Goal: Task Accomplishment & Management: Use online tool/utility

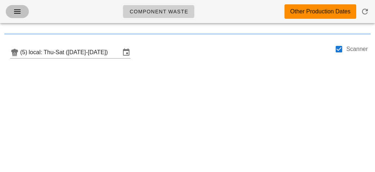
click at [12, 10] on span "button" at bounding box center [18, 11] width 12 height 9
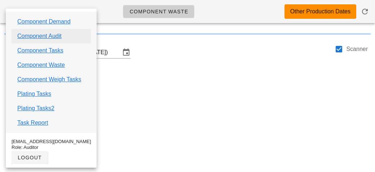
click at [61, 38] on link "Component Audit" at bounding box center [39, 36] width 44 height 9
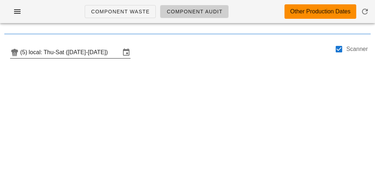
click at [69, 55] on input "local: Thu-Sat (Sep 4-Sep 6)" at bounding box center [75, 53] width 92 height 12
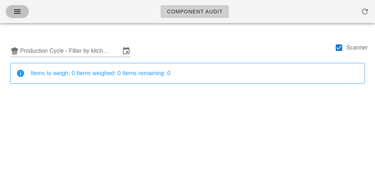
click at [17, 10] on icon "button" at bounding box center [17, 11] width 9 height 9
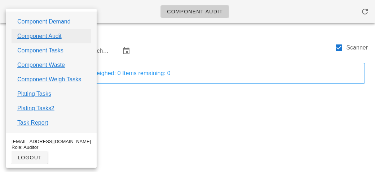
click at [46, 35] on link "Component Audit" at bounding box center [39, 36] width 44 height 9
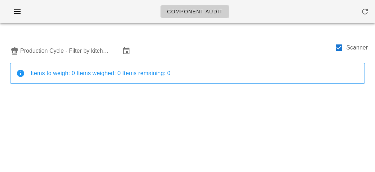
click at [43, 53] on input "Production Cycle - Filter by kitchen production schedules" at bounding box center [70, 51] width 100 height 12
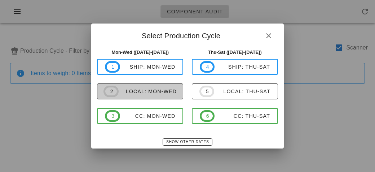
click at [125, 89] on div "local: Mon-Wed" at bounding box center [148, 91] width 58 height 6
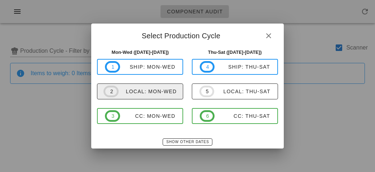
type input "local: Mon-Wed ([DATE]-[DATE])"
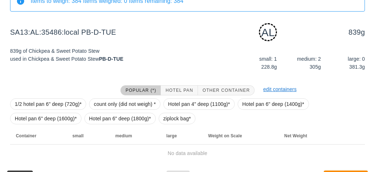
scroll to position [90, 0]
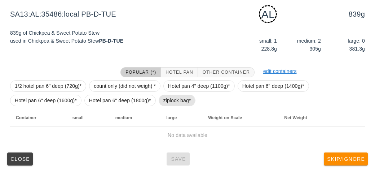
click at [186, 95] on span "ziplock bag*" at bounding box center [178, 100] width 28 height 11
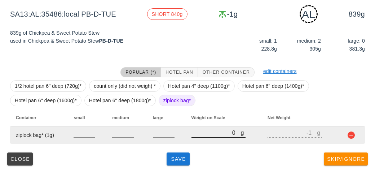
click at [204, 135] on input "0" at bounding box center [216, 132] width 49 height 9
type input "90"
type input "89"
type input "980"
type input "979"
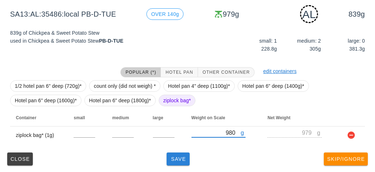
type input "980"
click at [180, 160] on span "Save" at bounding box center [178, 159] width 17 height 6
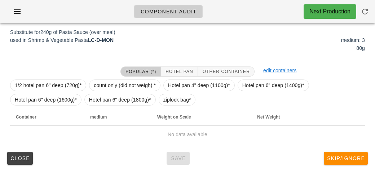
scroll to position [87, 0]
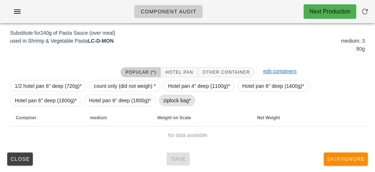
click at [178, 95] on span "ziplock bag*" at bounding box center [178, 100] width 28 height 11
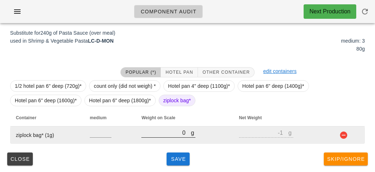
click at [182, 129] on input "0" at bounding box center [166, 132] width 49 height 9
type input "30"
type input "29"
type input "360"
type input "359"
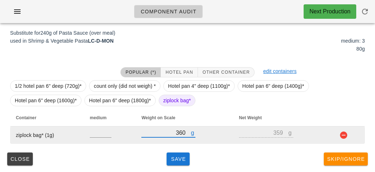
type input "360"
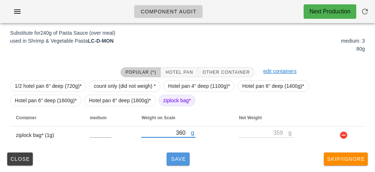
click at [186, 161] on span "Save" at bounding box center [178, 159] width 17 height 6
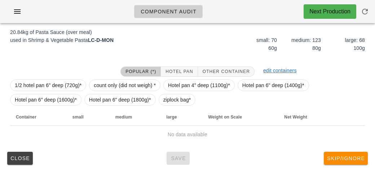
scroll to position [84, 0]
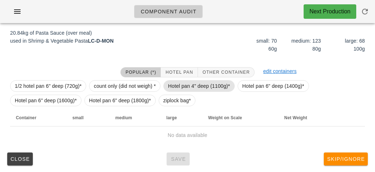
click at [172, 86] on span "Hotel pan 4" deep (1100g)*" at bounding box center [199, 86] width 62 height 11
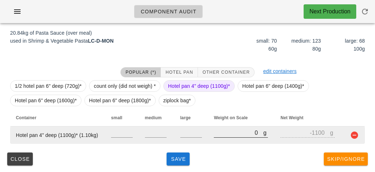
click at [222, 129] on input "0" at bounding box center [238, 132] width 49 height 9
type input "10"
type input "-1090"
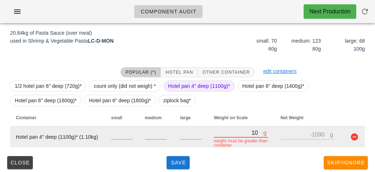
type input "130"
type input "-970"
type input "1340"
type input "240"
type input "13420"
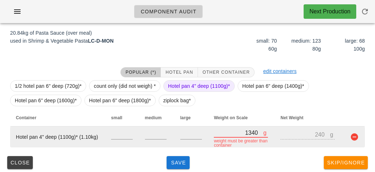
type input "12320"
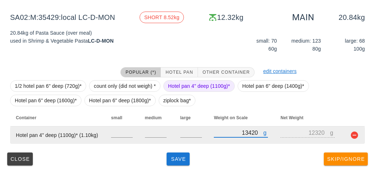
type input "13420"
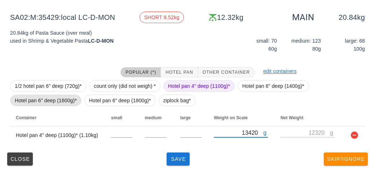
click at [54, 96] on span "Hotel pan 6" deep (1600g)*" at bounding box center [46, 100] width 62 height 11
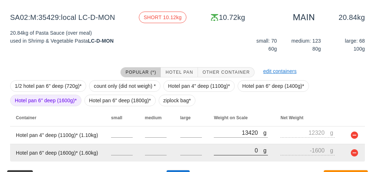
click at [230, 153] on input "0" at bounding box center [238, 149] width 49 height 9
type input "10"
type input "-1590"
type input "120"
type input "-1480"
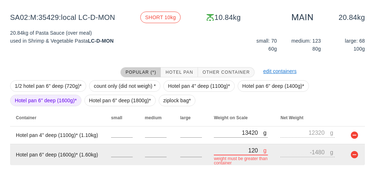
type input "1260"
type input "-340"
type input "12630"
type input "11030"
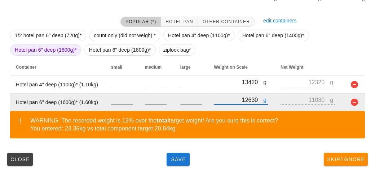
scroll to position [135, 0]
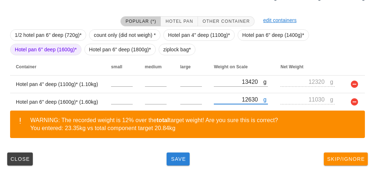
type input "12630"
click at [186, 157] on span "Save" at bounding box center [178, 159] width 17 height 6
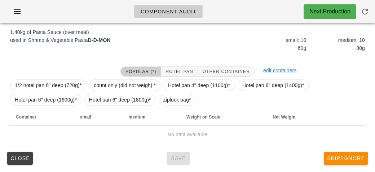
scroll to position [84, 0]
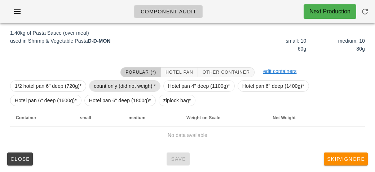
click at [106, 85] on span "count only (did not weigh) *" at bounding box center [125, 86] width 62 height 11
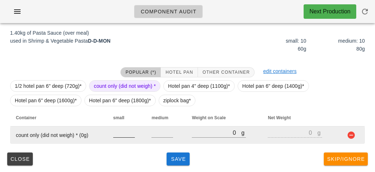
click at [119, 130] on input "number" at bounding box center [124, 132] width 22 height 9
type input "10"
click at [349, 135] on button "button" at bounding box center [351, 135] width 9 height 9
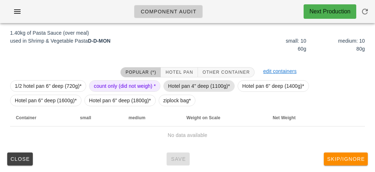
click at [183, 85] on span "Hotel pan 4" deep (1100g)*" at bounding box center [199, 86] width 62 height 11
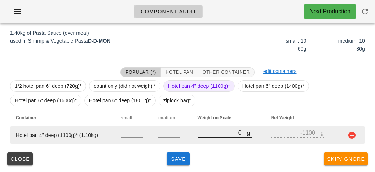
click at [206, 135] on input "0" at bounding box center [222, 132] width 49 height 9
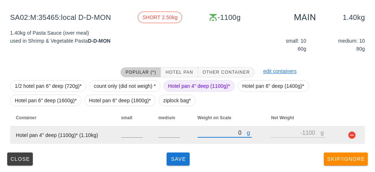
type input "20"
type input "-1080"
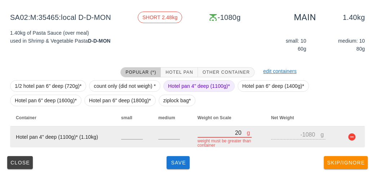
type input "250"
type input "-850"
type input "2500"
type input "1400"
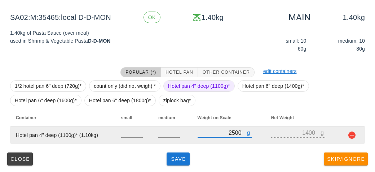
type input "2500"
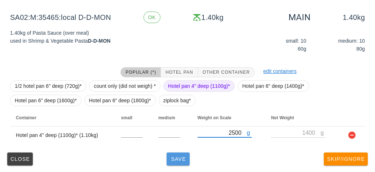
click at [175, 157] on span "Save" at bounding box center [178, 159] width 17 height 6
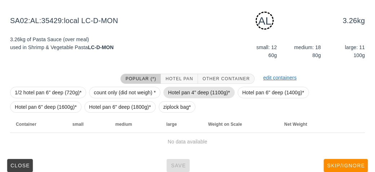
click at [182, 93] on span "Hotel pan 4" deep (1100g)*" at bounding box center [199, 92] width 62 height 11
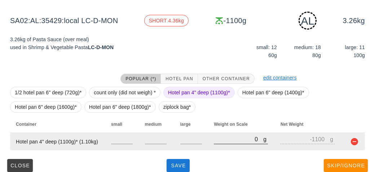
click at [215, 140] on input "0" at bounding box center [238, 138] width 49 height 9
type input "40"
type input "-1060"
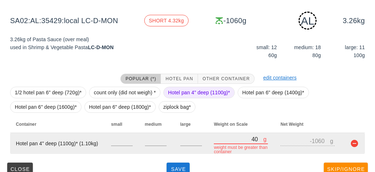
type input "470"
type input "-630"
type input "4750"
type input "3650"
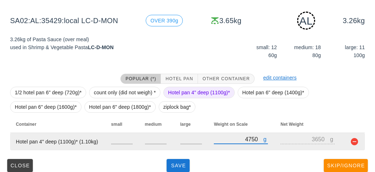
scroll to position [90, 0]
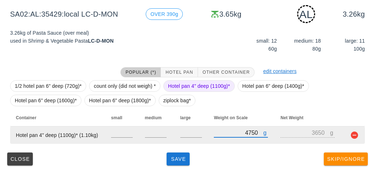
type input "4750"
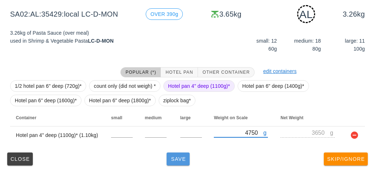
click at [178, 160] on span "Save" at bounding box center [178, 159] width 17 height 6
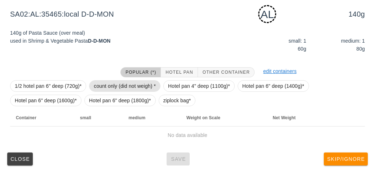
click at [109, 83] on span "count only (did not weigh) *" at bounding box center [125, 86] width 62 height 11
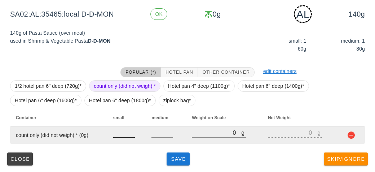
click at [121, 132] on input "number" at bounding box center [124, 132] width 22 height 9
click at [216, 135] on input "0" at bounding box center [216, 132] width 49 height 9
click at [353, 138] on button "button" at bounding box center [351, 135] width 9 height 9
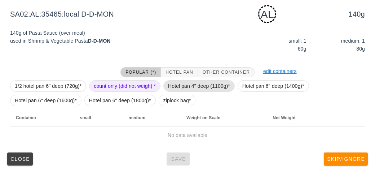
click at [168, 87] on span "Hotel pan 4" deep (1100g)*" at bounding box center [199, 86] width 62 height 11
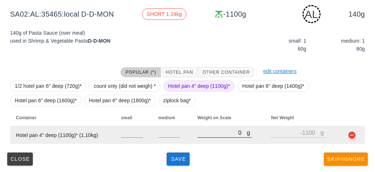
click at [201, 135] on input "0" at bounding box center [222, 132] width 49 height 9
type input "10"
type input "-1090"
type input "120"
type input "-980"
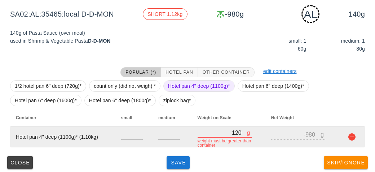
type input "1240"
type input "140"
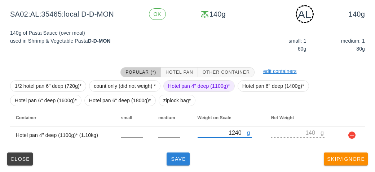
type input "1240"
click at [175, 162] on button "Save" at bounding box center [178, 158] width 23 height 13
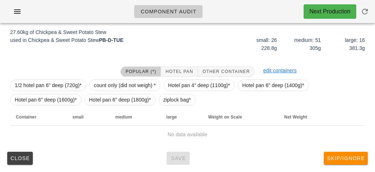
scroll to position [84, 0]
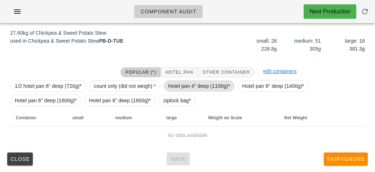
click at [179, 81] on span "Hotel pan 4" deep (1100g)*" at bounding box center [199, 86] width 62 height 11
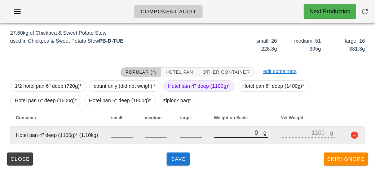
click at [218, 142] on div at bounding box center [241, 141] width 54 height 5
click at [219, 135] on input "0" at bounding box center [238, 132] width 49 height 9
type input "10"
type input "-1090"
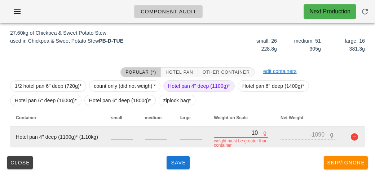
type input "110"
type input "-990"
type input "1160"
type input "60"
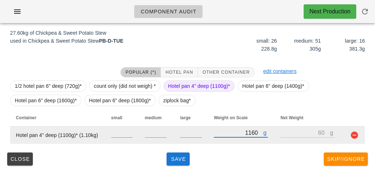
type input "11600"
type input "10500"
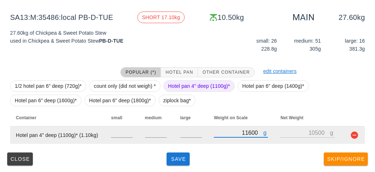
type input "11600"
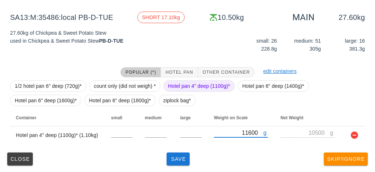
click at [188, 83] on span "Hotel pan 4" deep (1100g)*" at bounding box center [199, 86] width 62 height 11
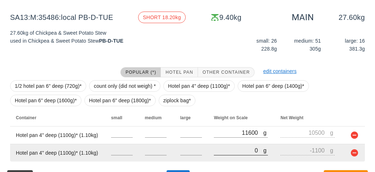
click at [229, 149] on input "0" at bounding box center [238, 149] width 49 height 9
type input "10"
type input "-1090"
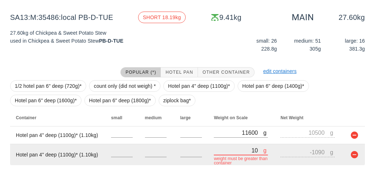
type input "100"
type input "-1000"
type input "1090"
type input "-10"
type input "10970"
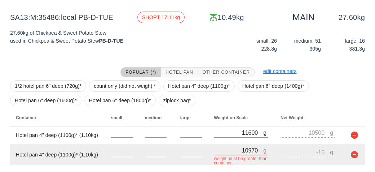
type input "9870"
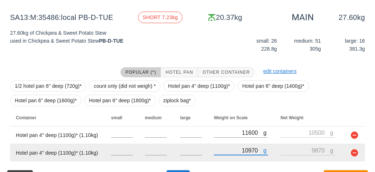
type input "10970"
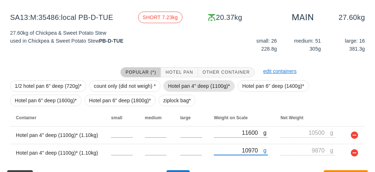
click at [192, 81] on span "Hotel pan 4" deep (1100g)*" at bounding box center [199, 86] width 62 height 11
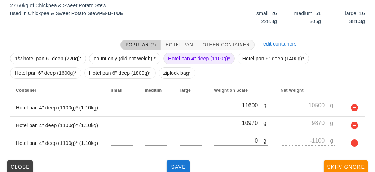
scroll to position [119, 0]
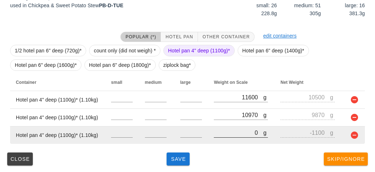
click at [220, 131] on input "0" at bounding box center [238, 132] width 49 height 9
type input "10"
type input "-1090"
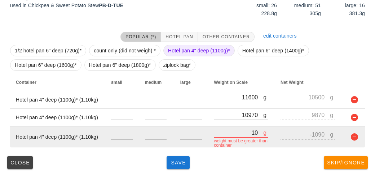
type input "100"
type input "-1000"
type input "1090"
type input "-10"
type input "10960"
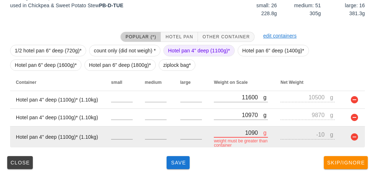
type input "9860"
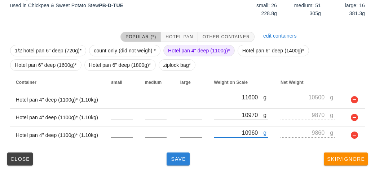
type input "10960"
click at [177, 159] on span "Save" at bounding box center [178, 159] width 17 height 6
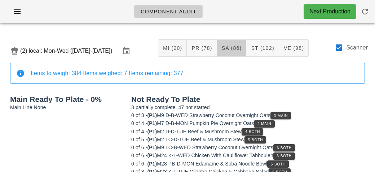
click at [229, 51] on button "SA (86)" at bounding box center [232, 47] width 30 height 17
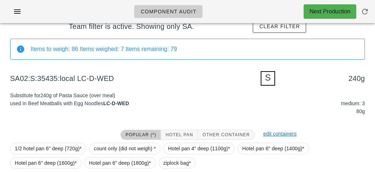
scroll to position [111, 0]
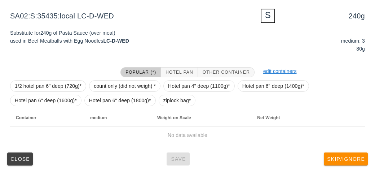
click at [170, 108] on div "1/2 hotel pan 6" deep (720g)* count only (did not weigh) * Hotel pan 4" deep (1…" at bounding box center [187, 93] width 355 height 32
click at [171, 97] on span "ziplock bag*" at bounding box center [178, 100] width 28 height 11
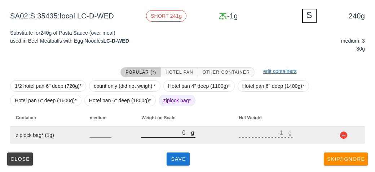
click at [176, 134] on input "0" at bounding box center [166, 132] width 49 height 9
type input "40"
type input "39"
type input "0"
type input "-1"
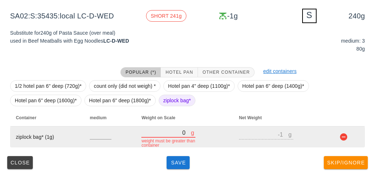
type input "30"
type input "29"
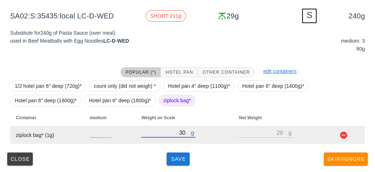
type input "350"
type input "349"
type input "350"
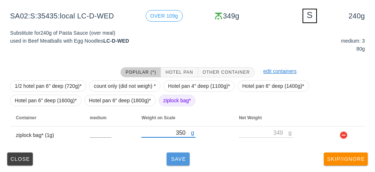
click at [187, 164] on button "Save" at bounding box center [178, 158] width 23 height 13
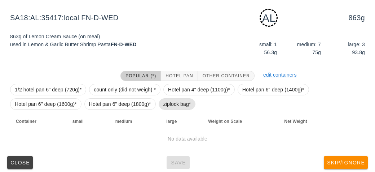
click at [180, 108] on span "ziplock bag*" at bounding box center [178, 104] width 28 height 11
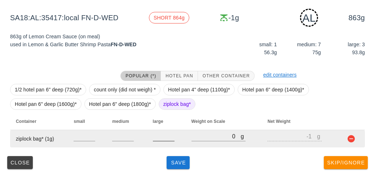
click at [165, 138] on input "number" at bounding box center [164, 135] width 22 height 9
click at [197, 138] on input "0" at bounding box center [216, 135] width 49 height 9
type input "90"
type input "89"
type input "950"
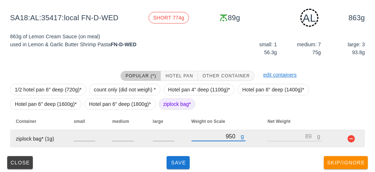
type input "949"
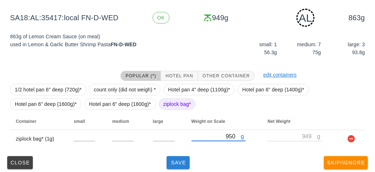
type input "950"
click at [179, 168] on button "Save" at bounding box center [178, 162] width 23 height 13
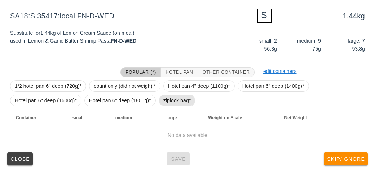
click at [171, 101] on span "ziplock bag*" at bounding box center [178, 100] width 28 height 11
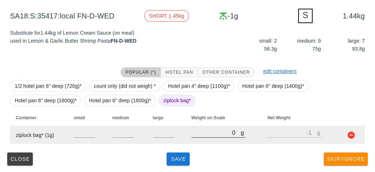
click at [203, 132] on input "0" at bounding box center [216, 132] width 49 height 9
type input "230"
type input "229"
type input "230"
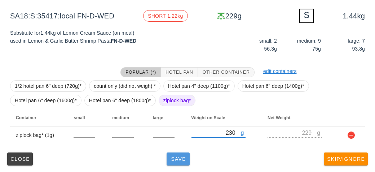
click at [178, 161] on span "Save" at bounding box center [178, 159] width 17 height 6
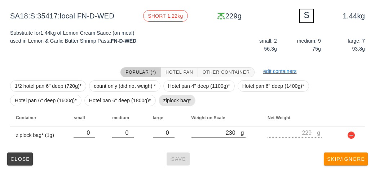
click at [164, 99] on span "ziplock bag*" at bounding box center [178, 100] width 28 height 11
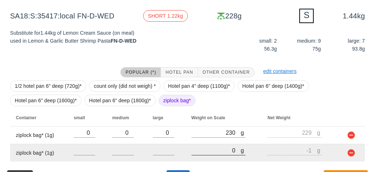
click at [210, 149] on input "0" at bounding box center [216, 149] width 49 height 9
type input "60"
type input "59"
type input "680"
type input "679"
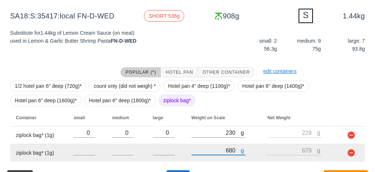
scroll to position [129, 0]
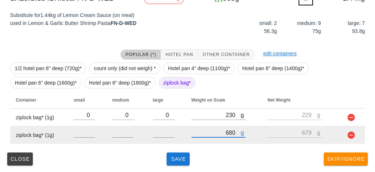
type input "680"
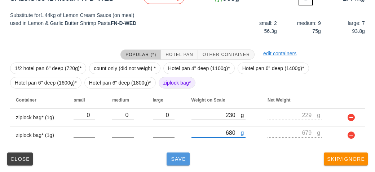
click at [176, 164] on button "Save" at bounding box center [178, 158] width 23 height 13
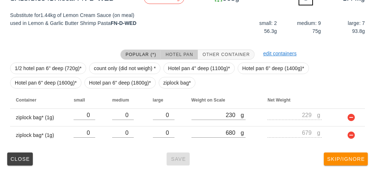
click at [171, 55] on span "Hotel Pan" at bounding box center [179, 54] width 28 height 5
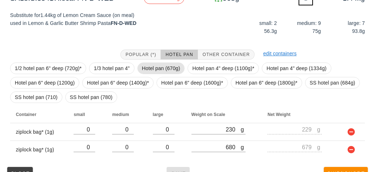
click at [150, 66] on span "Hotel pan (670g)" at bounding box center [161, 68] width 38 height 11
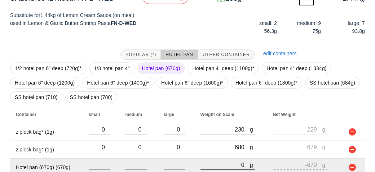
click at [216, 164] on input "0" at bounding box center [225, 164] width 49 height 9
type input "20"
type input "-650"
type input "210"
type input "-460"
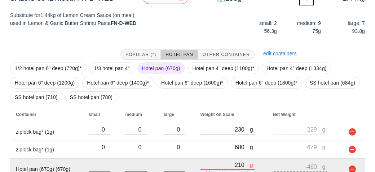
type input "2130"
type input "1460"
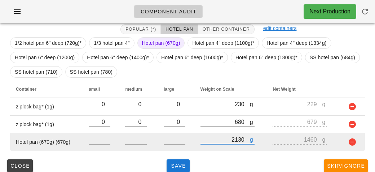
scroll to position [161, 0]
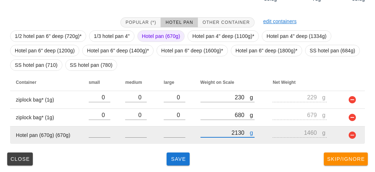
type input "2130"
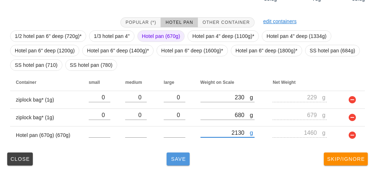
click at [170, 161] on button "Save" at bounding box center [178, 158] width 23 height 13
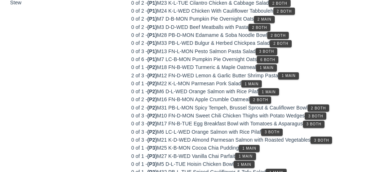
scroll to position [123, 0]
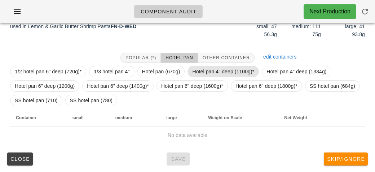
click at [214, 69] on span "Hotel pan 4" deep (1100g)*" at bounding box center [223, 71] width 62 height 11
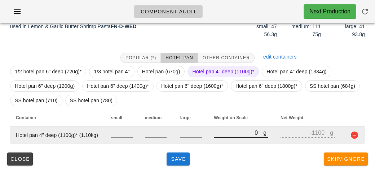
click at [222, 131] on input "0" at bounding box center [238, 132] width 49 height 9
type input "80"
type input "-1020"
type input "860"
type input "-240"
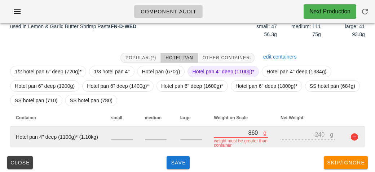
type input "8640"
type input "7540"
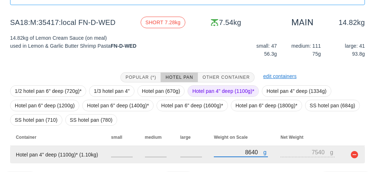
scroll to position [104, 0]
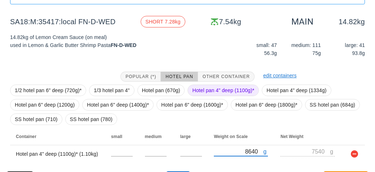
type input "8640"
click at [206, 90] on span "Hotel pan 4" deep (1100g)*" at bounding box center [223, 90] width 62 height 11
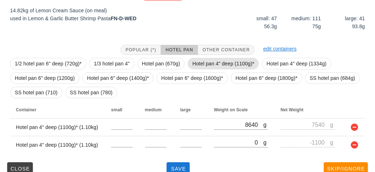
scroll to position [140, 0]
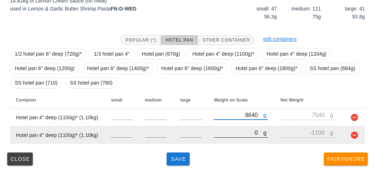
click at [226, 136] on input "0" at bounding box center [238, 132] width 49 height 9
type input "10"
type input "-1090"
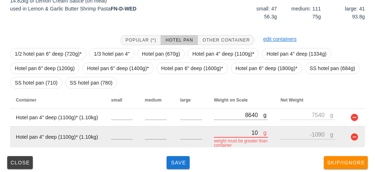
type input "100"
type input "-1000"
type input "1020"
type input "-80"
type input "10230"
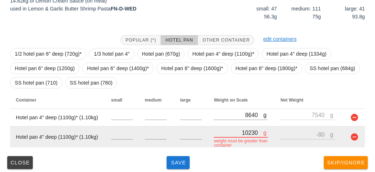
type input "9130"
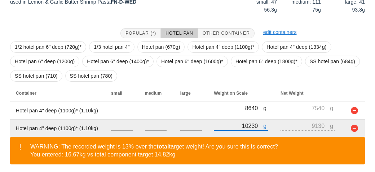
scroll to position [174, 0]
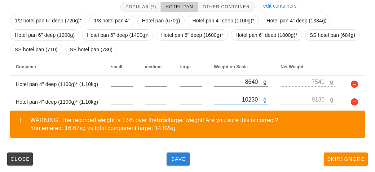
type input "10230"
click at [175, 162] on button "Save" at bounding box center [178, 158] width 23 height 13
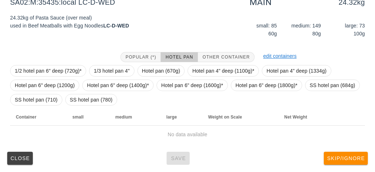
scroll to position [123, 0]
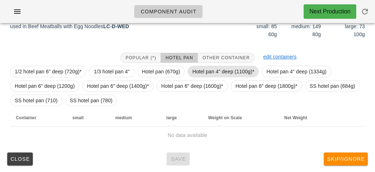
click at [210, 67] on span "Hotel pan 4" deep (1100g)*" at bounding box center [223, 71] width 62 height 11
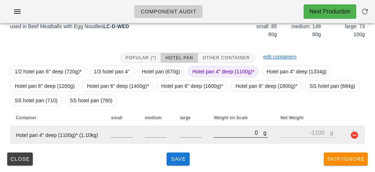
click at [235, 134] on input "0" at bounding box center [238, 132] width 49 height 9
type input "10"
type input "-1090"
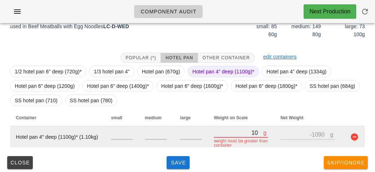
type input "100"
type input "-1000"
type input "1060"
type input "-40"
type input "10660"
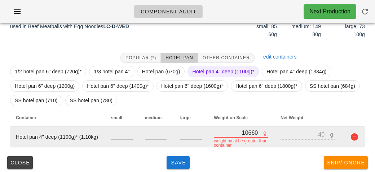
type input "9560"
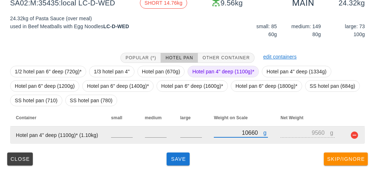
type input "10660"
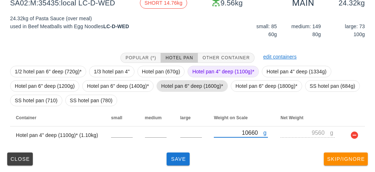
click at [176, 87] on span "Hotel pan 6" deep (1600g)*" at bounding box center [192, 86] width 62 height 11
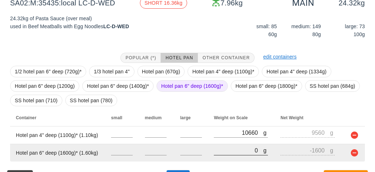
click at [229, 149] on input "0" at bounding box center [238, 149] width 49 height 9
type input "10"
type input "-1590"
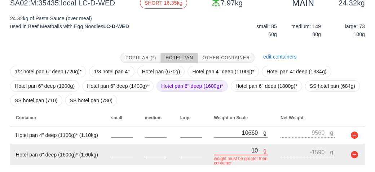
type input "100"
type input "-1500"
type input "1070"
type input "-530"
type input "10740"
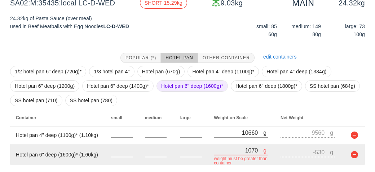
type input "9140"
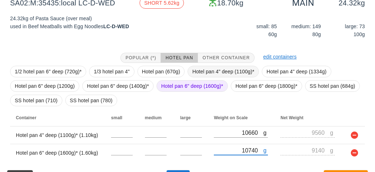
type input "10740"
click at [207, 69] on span "Hotel pan 4" deep (1100g)*" at bounding box center [223, 71] width 62 height 11
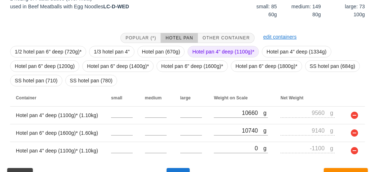
scroll to position [145, 0]
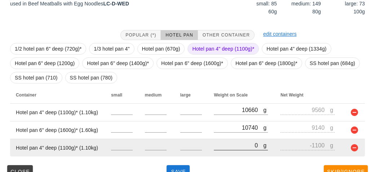
click at [227, 144] on input "0" at bounding box center [238, 144] width 49 height 9
type input "10"
type input "-1090"
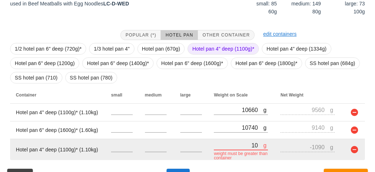
type input "100"
type input "-1000"
type input "1050"
type input "-50"
type input "10570"
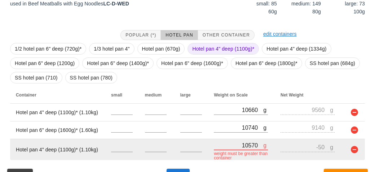
type input "9470"
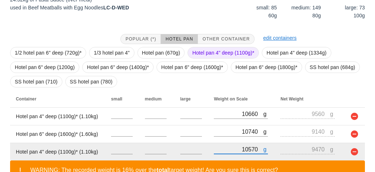
scroll to position [191, 0]
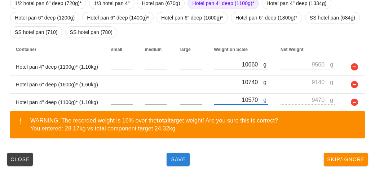
type input "10570"
click at [175, 160] on span "Save" at bounding box center [178, 159] width 17 height 6
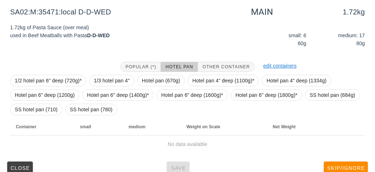
scroll to position [123, 0]
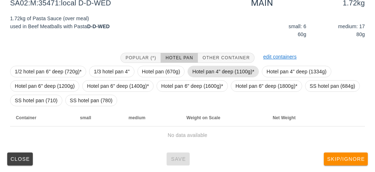
click at [201, 75] on span "Hotel pan 4" deep (1100g)*" at bounding box center [223, 71] width 62 height 11
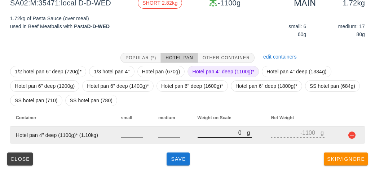
click at [211, 131] on input "0" at bounding box center [222, 132] width 49 height 9
type input "20"
type input "-1080"
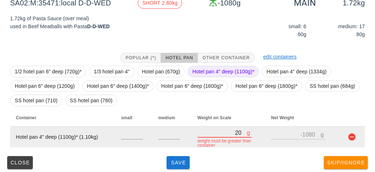
type input "280"
type input "-820"
type input "2820"
type input "1720"
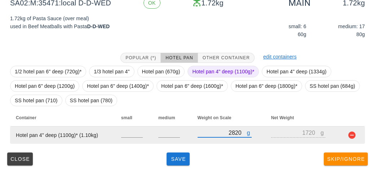
type input "2820"
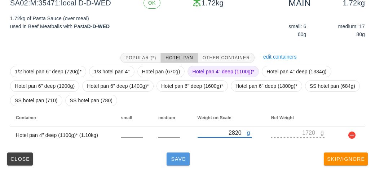
click at [172, 152] on button "Save" at bounding box center [178, 158] width 23 height 13
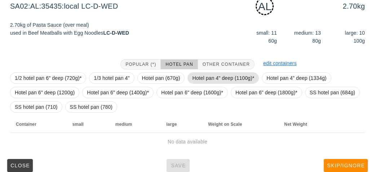
click at [196, 73] on span "Hotel pan 4" deep (1100g)*" at bounding box center [223, 78] width 62 height 11
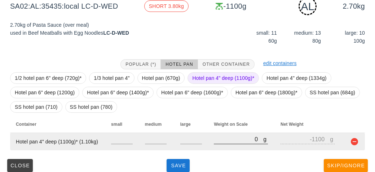
click at [221, 143] on input "0" at bounding box center [238, 138] width 49 height 9
type input "30"
type input "-1070"
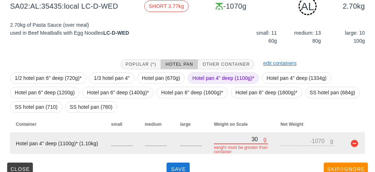
type input "360"
type input "-740"
type input "3680"
type input "2580"
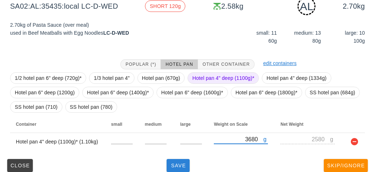
type input "3680"
click at [176, 164] on span "Save" at bounding box center [178, 165] width 17 height 6
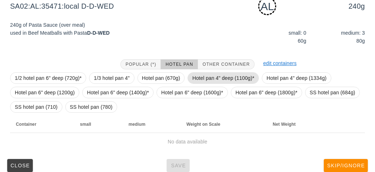
click at [210, 74] on span "Hotel pan 4" deep (1100g)*" at bounding box center [223, 78] width 62 height 11
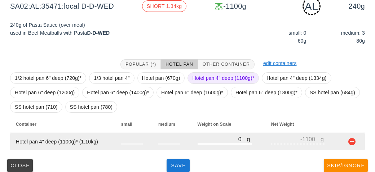
click at [211, 139] on input "0" at bounding box center [222, 138] width 49 height 9
type input "10"
type input "-1090"
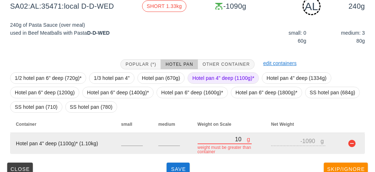
type input "130"
type input "-970"
type input "1340"
type input "240"
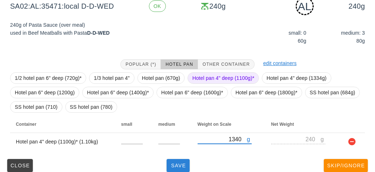
type input "1340"
click at [183, 165] on span "Save" at bounding box center [178, 165] width 17 height 6
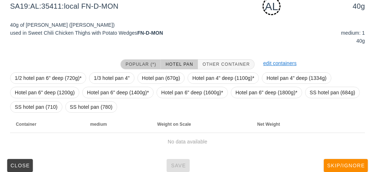
click at [138, 60] on button "Popular (*)" at bounding box center [141, 64] width 40 height 10
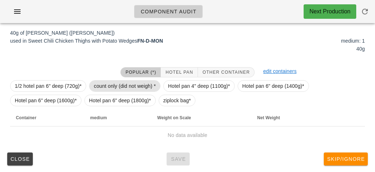
click at [107, 81] on span "count only (did not weigh) *" at bounding box center [125, 86] width 62 height 11
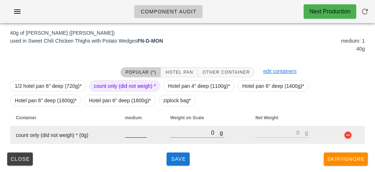
click at [136, 132] on input "number" at bounding box center [136, 132] width 22 height 9
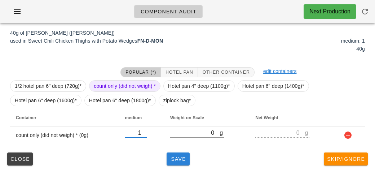
type input "1"
click at [173, 160] on span "Save" at bounding box center [178, 159] width 17 height 6
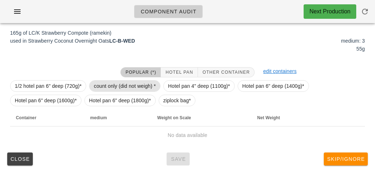
click at [118, 84] on span "count only (did not weigh) *" at bounding box center [125, 86] width 62 height 11
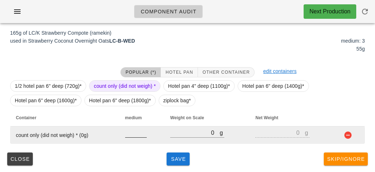
click at [130, 135] on input "number" at bounding box center [136, 132] width 22 height 9
type input "3"
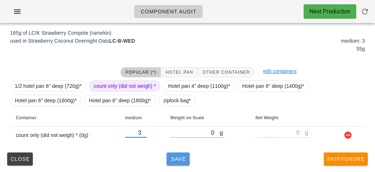
click at [177, 158] on span "Save" at bounding box center [178, 159] width 17 height 6
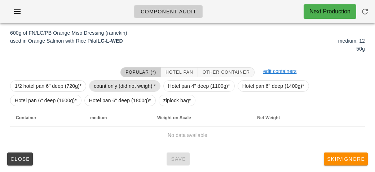
click at [104, 81] on span "count only (did not weigh) *" at bounding box center [125, 86] width 62 height 11
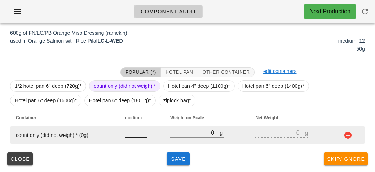
click at [126, 134] on input "number" at bounding box center [136, 132] width 22 height 9
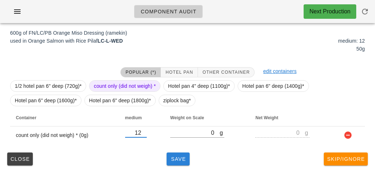
type input "12"
click at [178, 161] on span "Save" at bounding box center [178, 159] width 17 height 6
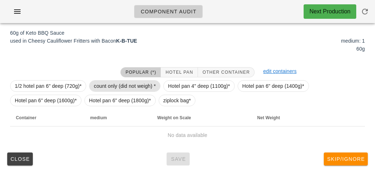
click at [111, 84] on span "count only (did not weigh) *" at bounding box center [125, 86] width 62 height 11
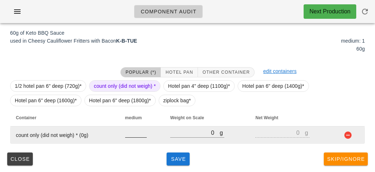
click at [132, 135] on input "number" at bounding box center [136, 132] width 22 height 9
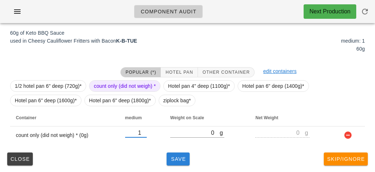
type input "1"
click at [175, 160] on span "Save" at bounding box center [178, 159] width 17 height 6
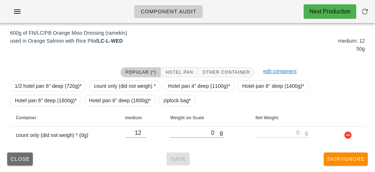
click at [14, 162] on button "Close" at bounding box center [20, 158] width 26 height 13
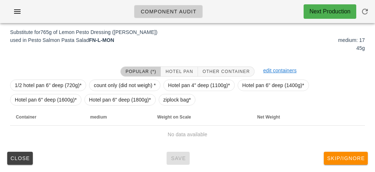
scroll to position [111, 0]
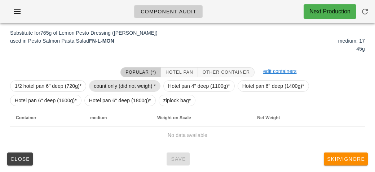
click at [106, 84] on span "count only (did not weigh) *" at bounding box center [125, 86] width 62 height 11
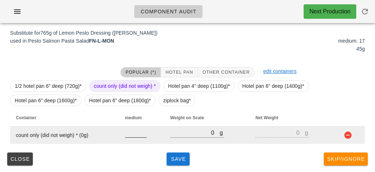
click at [129, 135] on input "number" at bounding box center [136, 132] width 22 height 9
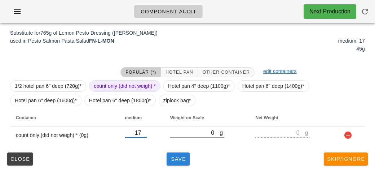
type input "17"
click at [176, 164] on button "Save" at bounding box center [178, 158] width 23 height 13
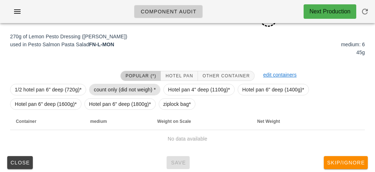
click at [102, 90] on span "count only (did not weigh) *" at bounding box center [125, 89] width 62 height 11
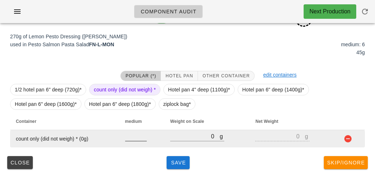
click at [138, 135] on input "number" at bounding box center [136, 135] width 22 height 9
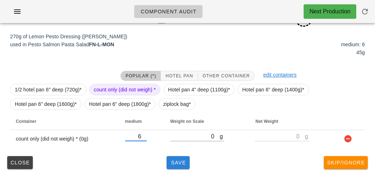
type input "6"
click at [179, 166] on button "Save" at bounding box center [178, 162] width 23 height 13
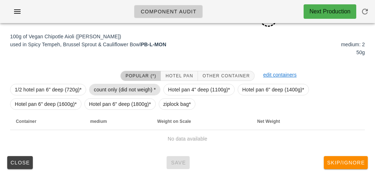
click at [118, 84] on span "count only (did not weigh) *" at bounding box center [125, 89] width 62 height 11
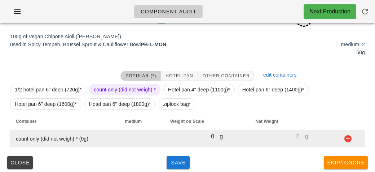
click at [130, 138] on input "number" at bounding box center [136, 135] width 22 height 9
type input "2"
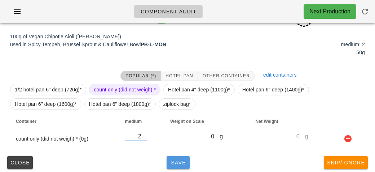
click at [178, 162] on span "Save" at bounding box center [178, 163] width 17 height 6
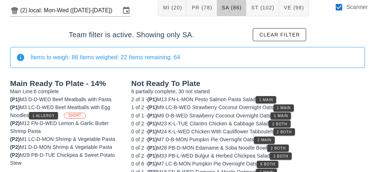
scroll to position [41, 0]
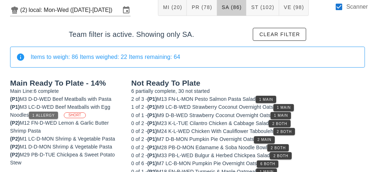
click at [45, 117] on button "1 Allergy" at bounding box center [43, 115] width 29 height 7
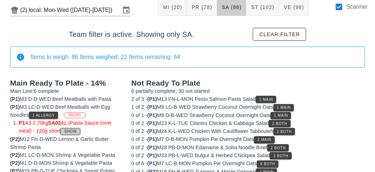
click at [67, 132] on span "Show" at bounding box center [70, 131] width 13 height 4
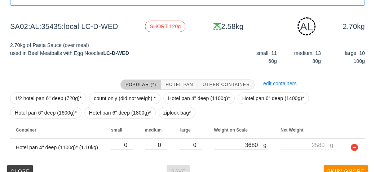
scroll to position [115, 0]
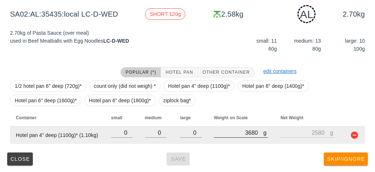
type input "3681"
click at [259, 131] on input "3681" at bounding box center [238, 132] width 49 height 9
type input "2581"
type input "368"
type input "-732"
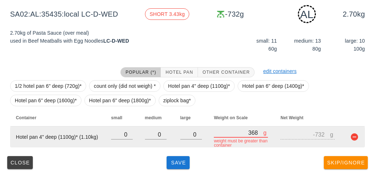
type input "36"
type input "-1064"
type input "3"
type input "-1097"
type input "0"
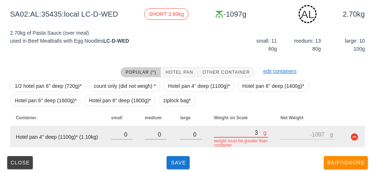
type input "-1100"
type input "3"
type input "-1097"
type input "38"
type input "-1062"
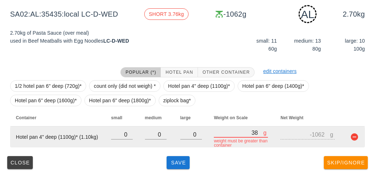
type input "380"
type input "-720"
type input "38"
type input "-1062"
type input "384"
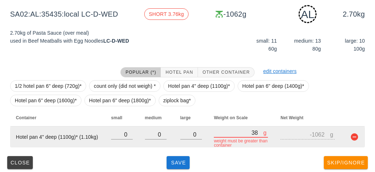
type input "-716"
type input "3842"
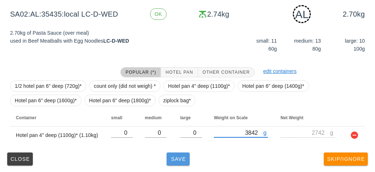
click at [179, 156] on span "Save" at bounding box center [178, 159] width 17 height 6
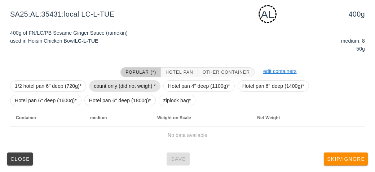
click at [108, 83] on span "count only (did not weigh) *" at bounding box center [125, 86] width 62 height 11
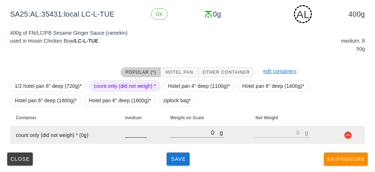
click at [129, 135] on input "number" at bounding box center [136, 132] width 22 height 9
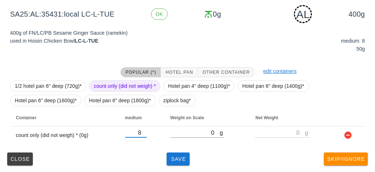
click at [176, 149] on div "Close Save Skip/Ignore" at bounding box center [187, 158] width 367 height 19
click at [179, 161] on span "Save" at bounding box center [178, 159] width 17 height 6
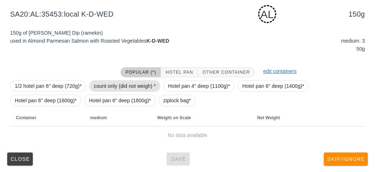
click at [98, 83] on span "count only (did not weigh) *" at bounding box center [125, 86] width 62 height 11
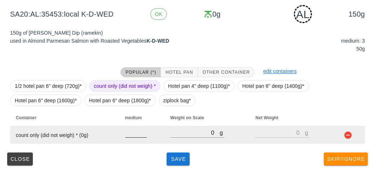
click at [129, 136] on input "number" at bounding box center [136, 132] width 22 height 9
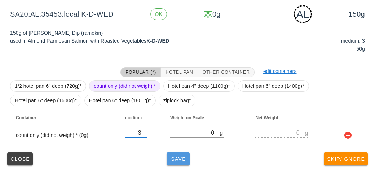
click at [172, 162] on button "Save" at bounding box center [178, 158] width 23 height 13
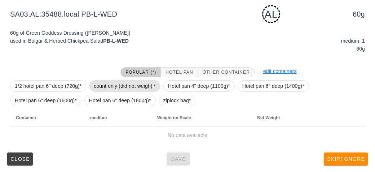
click at [99, 90] on span "count only (did not weigh) *" at bounding box center [125, 86] width 62 height 11
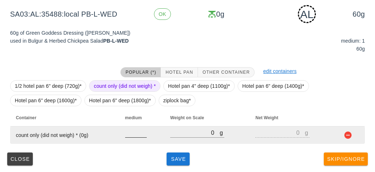
click at [134, 135] on input "number" at bounding box center [136, 132] width 22 height 9
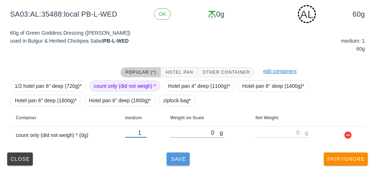
click at [168, 155] on button "Save" at bounding box center [178, 158] width 23 height 13
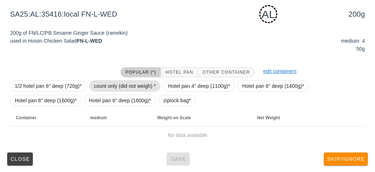
click at [108, 86] on span "count only (did not weigh) *" at bounding box center [125, 86] width 62 height 11
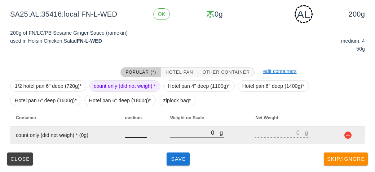
click at [128, 135] on input "number" at bounding box center [136, 132] width 22 height 9
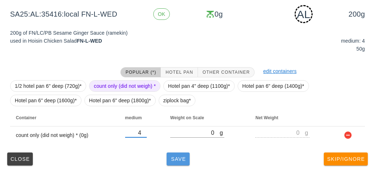
click at [184, 158] on span "Save" at bounding box center [178, 159] width 17 height 6
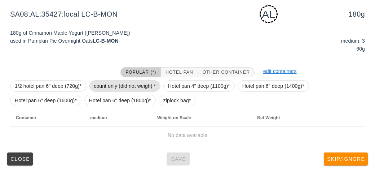
click at [115, 83] on span "count only (did not weigh) *" at bounding box center [125, 86] width 62 height 11
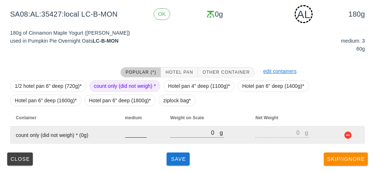
click at [131, 132] on input "number" at bounding box center [136, 132] width 22 height 9
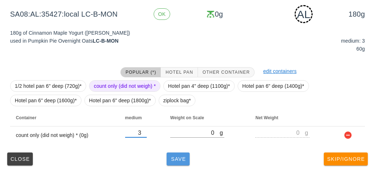
click at [176, 161] on span "Save" at bounding box center [178, 159] width 17 height 6
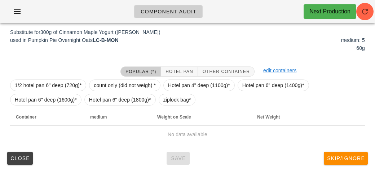
scroll to position [111, 0]
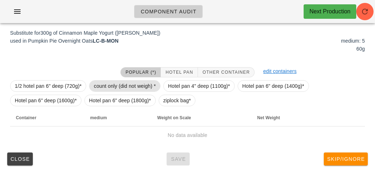
click at [105, 83] on span "count only (did not weigh) *" at bounding box center [125, 86] width 62 height 11
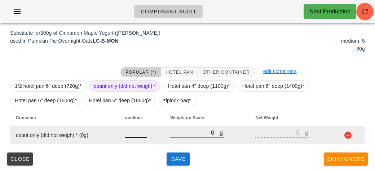
click at [131, 136] on input "number" at bounding box center [136, 132] width 22 height 9
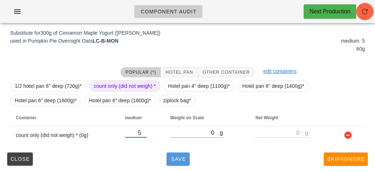
click at [173, 164] on button "Save" at bounding box center [178, 158] width 23 height 13
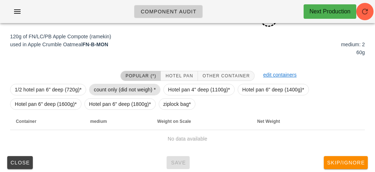
click at [112, 93] on span "count only (did not weigh) *" at bounding box center [125, 89] width 62 height 11
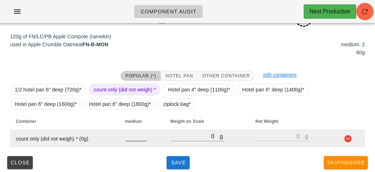
click at [134, 138] on input "number" at bounding box center [136, 135] width 22 height 9
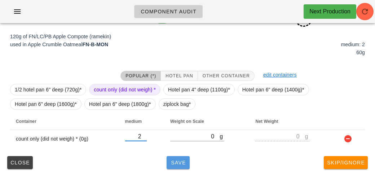
click at [179, 167] on button "Save" at bounding box center [178, 162] width 23 height 13
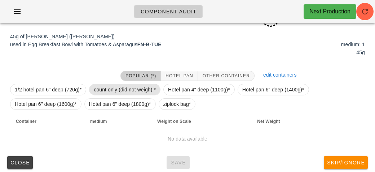
click at [98, 87] on span "count only (did not weigh) *" at bounding box center [125, 89] width 62 height 11
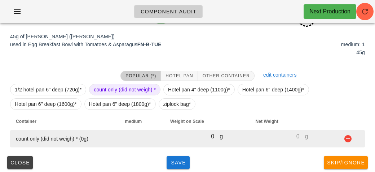
click at [126, 136] on input "number" at bounding box center [136, 135] width 22 height 9
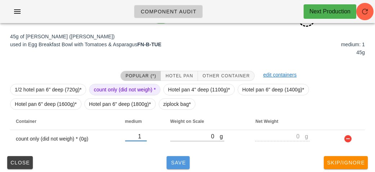
click at [169, 160] on button "Save" at bounding box center [178, 162] width 23 height 13
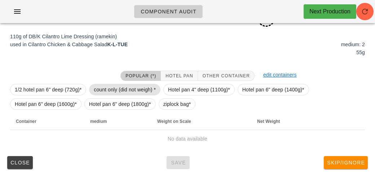
click at [98, 87] on span "count only (did not weigh) *" at bounding box center [125, 89] width 62 height 11
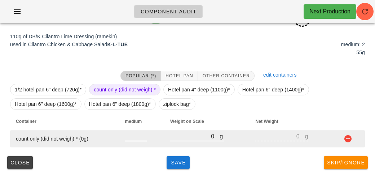
click at [127, 138] on input "number" at bounding box center [136, 135] width 22 height 9
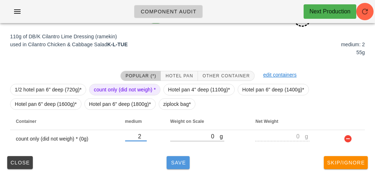
click at [182, 160] on span "Save" at bounding box center [178, 163] width 17 height 6
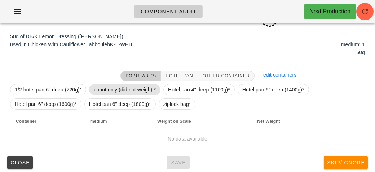
click at [110, 87] on span "count only (did not weigh) *" at bounding box center [125, 89] width 62 height 11
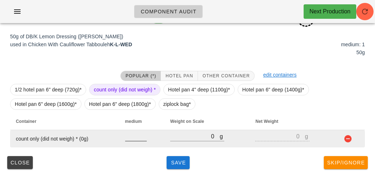
click at [131, 139] on input "number" at bounding box center [136, 135] width 22 height 9
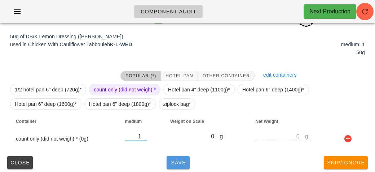
click at [174, 164] on span "Save" at bounding box center [178, 163] width 17 height 6
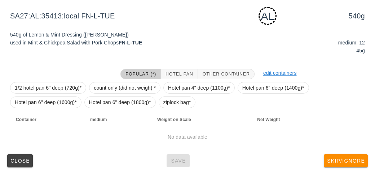
scroll to position [115, 0]
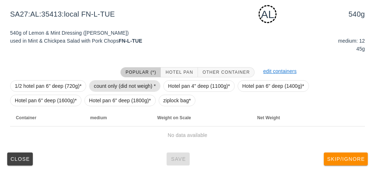
click at [111, 85] on span "count only (did not weigh) *" at bounding box center [125, 86] width 62 height 11
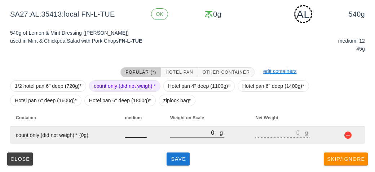
click at [131, 130] on input "number" at bounding box center [136, 132] width 22 height 9
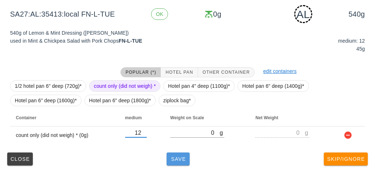
click at [168, 155] on button "Save" at bounding box center [178, 158] width 23 height 13
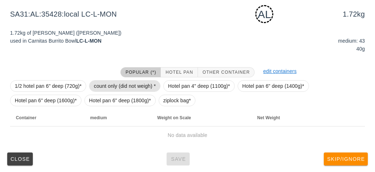
click at [104, 83] on span "count only (did not weigh) *" at bounding box center [125, 86] width 62 height 11
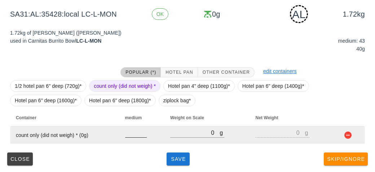
click at [135, 135] on input "number" at bounding box center [136, 132] width 22 height 9
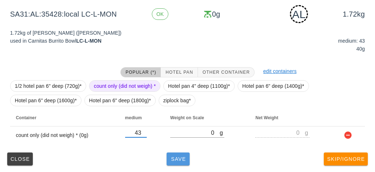
click at [181, 159] on span "Save" at bounding box center [178, 159] width 17 height 6
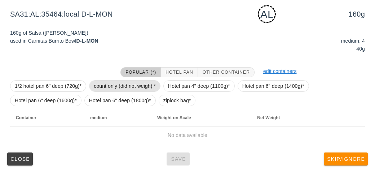
click at [110, 81] on span "count only (did not weigh) *" at bounding box center [125, 86] width 62 height 11
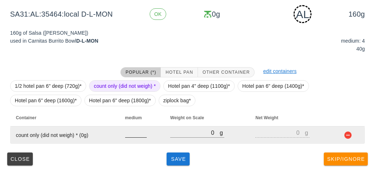
click at [139, 131] on input "number" at bounding box center [136, 132] width 22 height 9
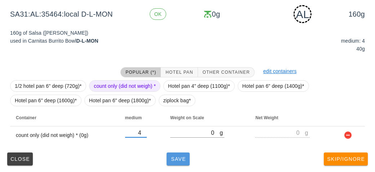
click at [179, 153] on button "Save" at bounding box center [178, 158] width 23 height 13
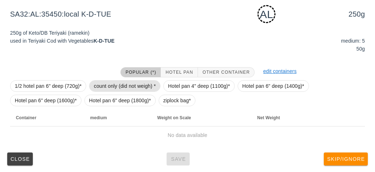
click at [112, 86] on span "count only (did not weigh) *" at bounding box center [125, 86] width 62 height 11
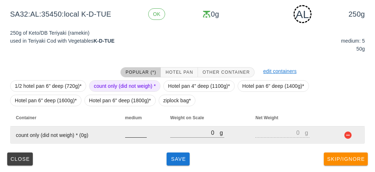
click at [134, 135] on input "number" at bounding box center [136, 132] width 22 height 9
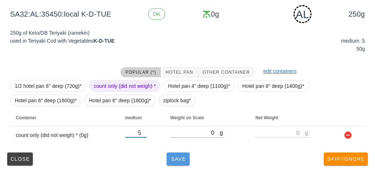
click at [174, 161] on span "Save" at bounding box center [178, 159] width 17 height 6
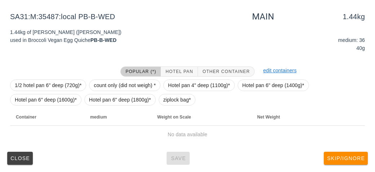
scroll to position [108, 0]
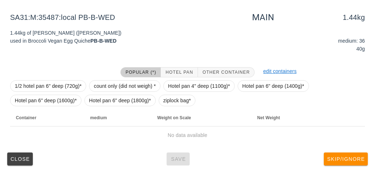
click at [114, 76] on div at bounding box center [61, 72] width 110 height 19
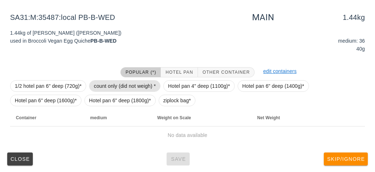
click at [111, 81] on span "count only (did not weigh) *" at bounding box center [125, 86] width 62 height 11
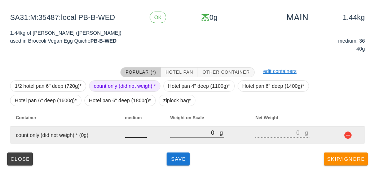
click at [136, 132] on input "number" at bounding box center [136, 132] width 22 height 9
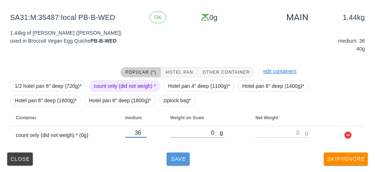
click at [175, 162] on button "Save" at bounding box center [178, 158] width 23 height 13
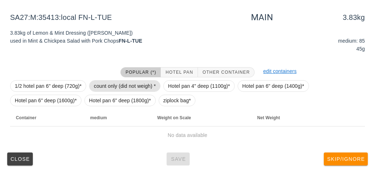
click at [107, 84] on span "count only (did not weigh) *" at bounding box center [125, 86] width 62 height 11
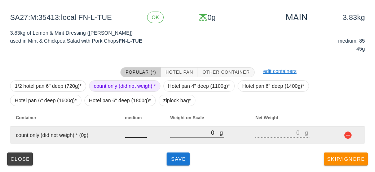
click at [128, 134] on input "number" at bounding box center [136, 132] width 22 height 9
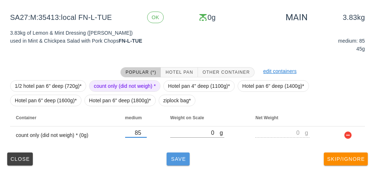
click at [183, 164] on button "Save" at bounding box center [178, 158] width 23 height 13
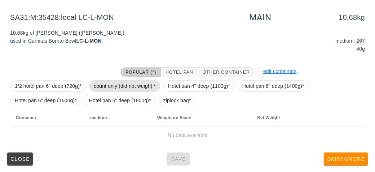
click at [101, 81] on span "count only (did not weigh) *" at bounding box center [125, 86] width 62 height 11
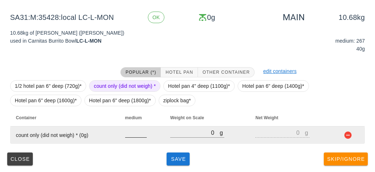
click at [127, 132] on input "number" at bounding box center [136, 132] width 22 height 9
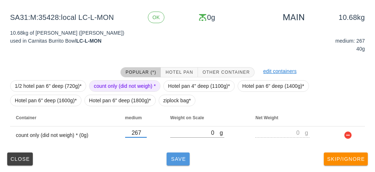
click at [177, 158] on span "Save" at bounding box center [178, 159] width 17 height 6
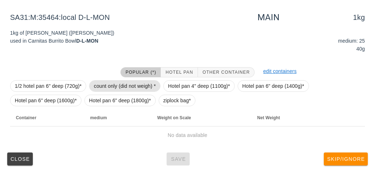
click at [109, 83] on span "count only (did not weigh) *" at bounding box center [125, 86] width 62 height 11
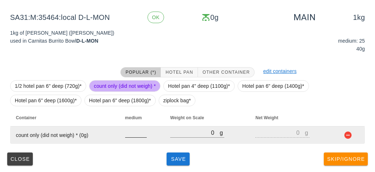
click at [132, 135] on input "number" at bounding box center [136, 132] width 22 height 9
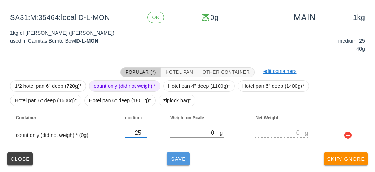
click at [180, 159] on span "Save" at bounding box center [178, 159] width 17 height 6
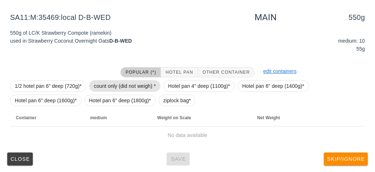
click at [109, 81] on span "count only (did not weigh) *" at bounding box center [125, 86] width 62 height 11
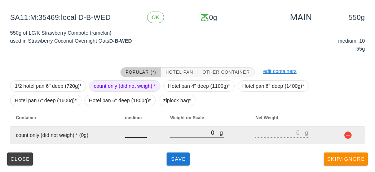
click at [134, 135] on input "number" at bounding box center [136, 132] width 22 height 9
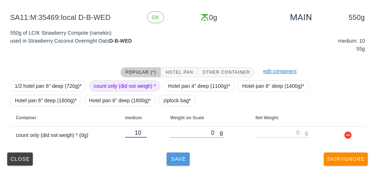
click at [182, 153] on button "Save" at bounding box center [178, 158] width 23 height 13
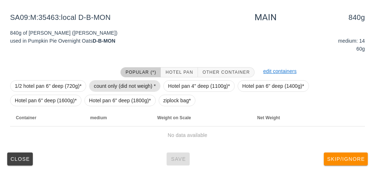
click at [101, 82] on span "count only (did not weigh) *" at bounding box center [125, 86] width 62 height 11
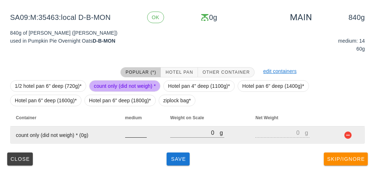
click at [135, 135] on input "number" at bounding box center [136, 132] width 22 height 9
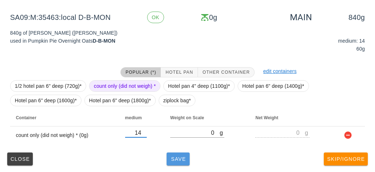
click at [175, 162] on button "Save" at bounding box center [178, 158] width 23 height 13
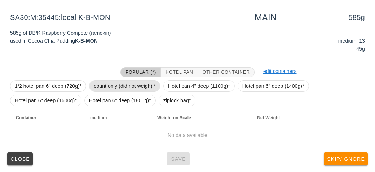
click at [113, 87] on span "count only (did not weigh) *" at bounding box center [125, 86] width 62 height 11
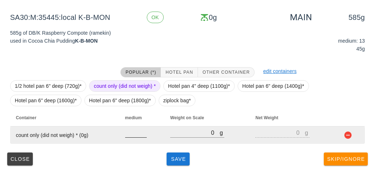
click at [129, 136] on input "number" at bounding box center [136, 132] width 22 height 9
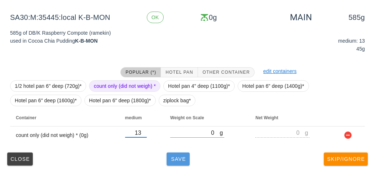
click at [182, 159] on span "Save" at bounding box center [178, 159] width 17 height 6
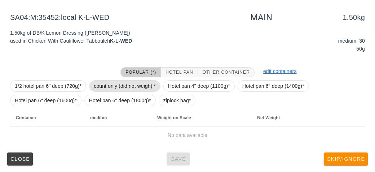
click at [108, 81] on span "count only (did not weigh) *" at bounding box center [125, 86] width 62 height 11
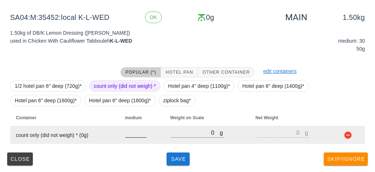
click at [139, 136] on input "number" at bounding box center [136, 132] width 22 height 9
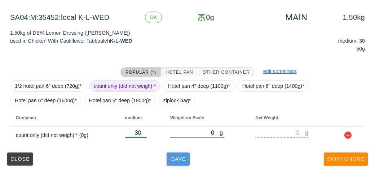
click at [171, 165] on button "Save" at bounding box center [178, 158] width 23 height 13
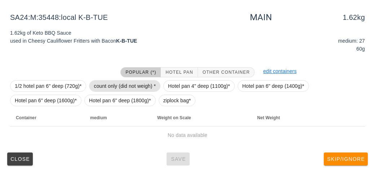
click at [117, 86] on span "count only (did not weigh) *" at bounding box center [125, 86] width 62 height 11
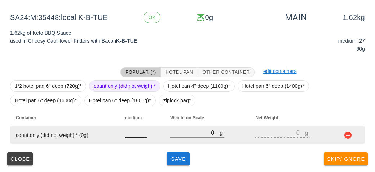
click at [135, 129] on input "number" at bounding box center [136, 132] width 22 height 9
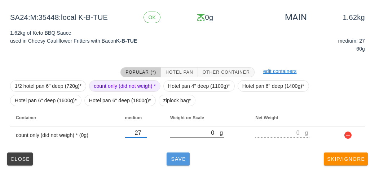
click at [176, 165] on button "Save" at bounding box center [178, 158] width 23 height 13
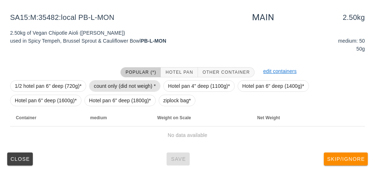
click at [99, 84] on span "count only (did not weigh) *" at bounding box center [125, 86] width 62 height 11
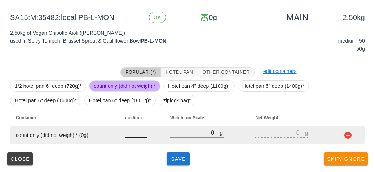
click at [132, 136] on input "number" at bounding box center [136, 132] width 22 height 9
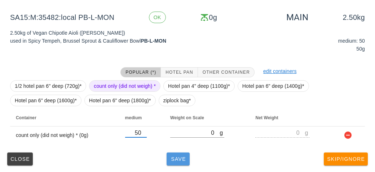
click at [184, 158] on span "Save" at bounding box center [178, 159] width 17 height 6
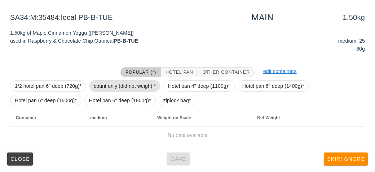
click at [110, 82] on span "count only (did not weigh) *" at bounding box center [125, 86] width 62 height 11
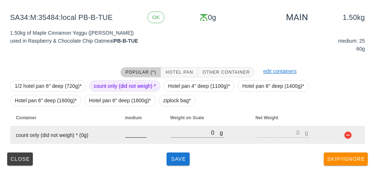
click at [139, 135] on input "number" at bounding box center [136, 132] width 22 height 9
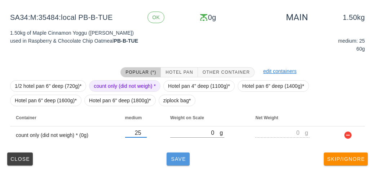
click at [183, 160] on span "Save" at bounding box center [178, 159] width 17 height 6
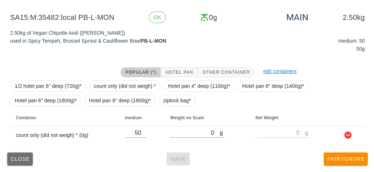
click at [17, 161] on button "Close" at bounding box center [20, 158] width 26 height 13
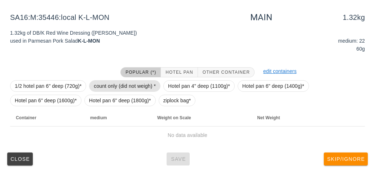
click at [116, 88] on span "count only (did not weigh) *" at bounding box center [125, 86] width 62 height 11
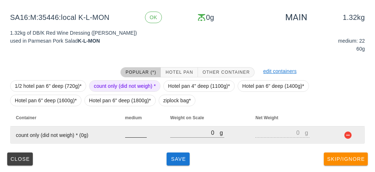
click at [133, 135] on input "number" at bounding box center [136, 132] width 22 height 9
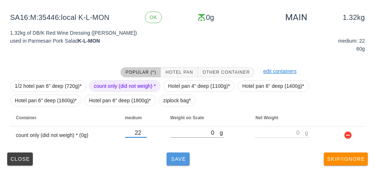
click at [180, 161] on button "Save" at bounding box center [178, 158] width 23 height 13
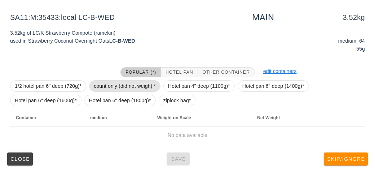
click at [115, 88] on span "count only (did not weigh) *" at bounding box center [125, 86] width 62 height 11
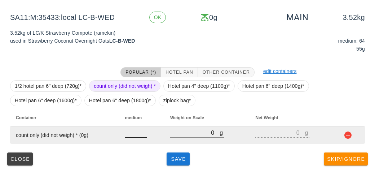
click at [137, 136] on input "number" at bounding box center [136, 132] width 22 height 9
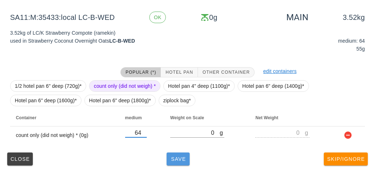
click at [171, 163] on button "Save" at bounding box center [178, 158] width 23 height 13
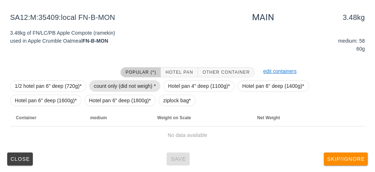
click at [129, 83] on span "count only (did not weigh) *" at bounding box center [125, 86] width 62 height 11
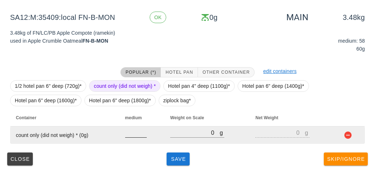
click at [135, 135] on input "number" at bounding box center [136, 132] width 22 height 9
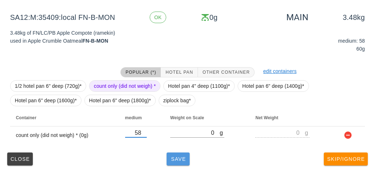
click at [181, 158] on span "Save" at bounding box center [178, 159] width 17 height 6
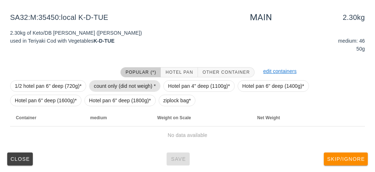
click at [115, 88] on span "count only (did not weigh) *" at bounding box center [125, 86] width 62 height 11
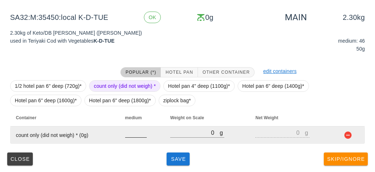
click at [134, 135] on input "number" at bounding box center [136, 132] width 22 height 9
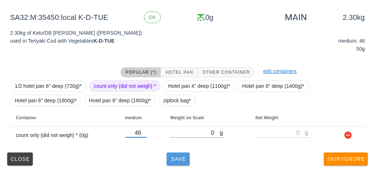
click at [179, 159] on span "Save" at bounding box center [178, 159] width 17 height 6
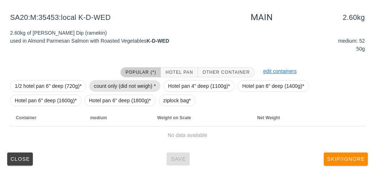
click at [105, 81] on span "count only (did not weigh) *" at bounding box center [125, 86] width 62 height 11
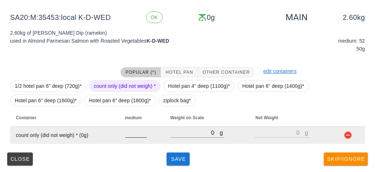
click at [134, 135] on input "number" at bounding box center [136, 132] width 22 height 9
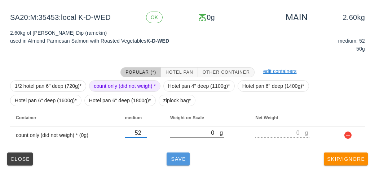
click at [174, 164] on button "Save" at bounding box center [178, 158] width 23 height 13
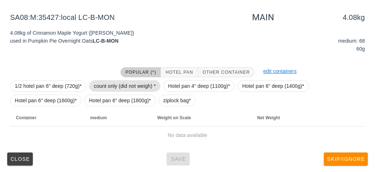
click at [107, 83] on span "count only (did not weigh) *" at bounding box center [125, 86] width 62 height 11
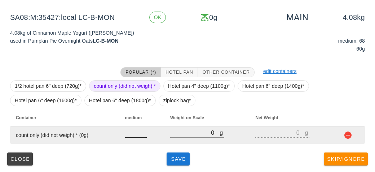
click at [132, 135] on input "number" at bounding box center [136, 132] width 22 height 9
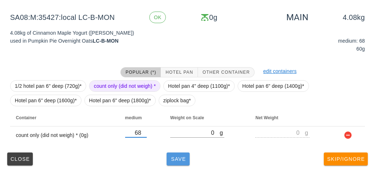
click at [178, 155] on button "Save" at bounding box center [178, 158] width 23 height 13
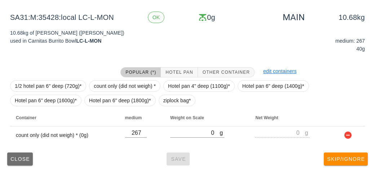
click at [15, 155] on button "Close" at bounding box center [20, 158] width 26 height 13
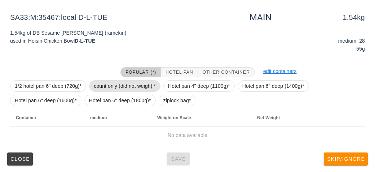
click at [116, 86] on span "count only (did not weigh) *" at bounding box center [125, 86] width 62 height 11
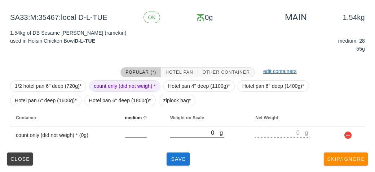
click at [132, 125] on th "medium" at bounding box center [141, 117] width 45 height 17
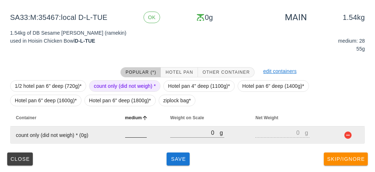
click at [136, 133] on input "number" at bounding box center [136, 132] width 22 height 9
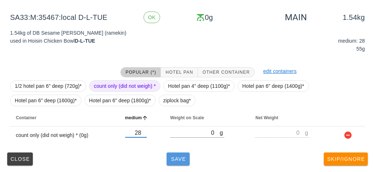
click at [184, 165] on button "Save" at bounding box center [178, 158] width 23 height 13
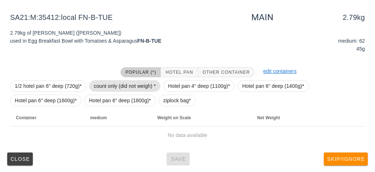
click at [111, 82] on span "count only (did not weigh) *" at bounding box center [125, 86] width 62 height 11
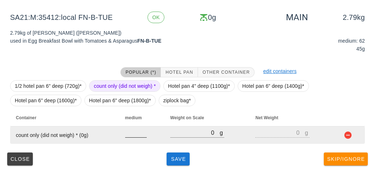
click at [135, 135] on input "number" at bounding box center [136, 132] width 22 height 9
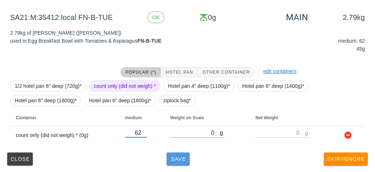
click at [182, 165] on button "Save" at bounding box center [178, 158] width 23 height 13
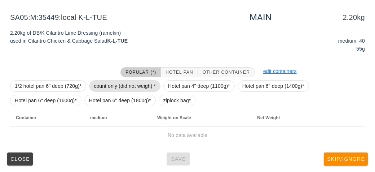
click at [112, 86] on span "count only (did not weigh) *" at bounding box center [125, 86] width 62 height 11
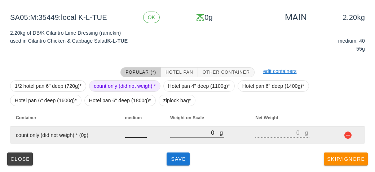
click at [129, 134] on input "number" at bounding box center [136, 132] width 22 height 9
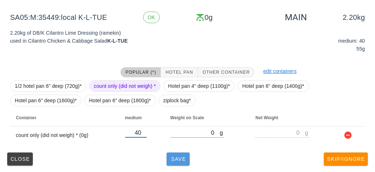
click at [177, 152] on button "Save" at bounding box center [178, 158] width 23 height 13
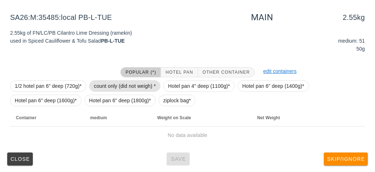
click at [100, 87] on span "count only (did not weigh) *" at bounding box center [125, 86] width 62 height 11
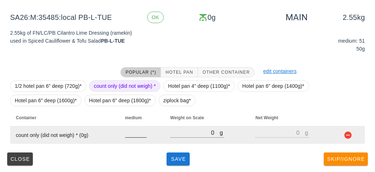
click at [132, 135] on input "number" at bounding box center [136, 132] width 22 height 9
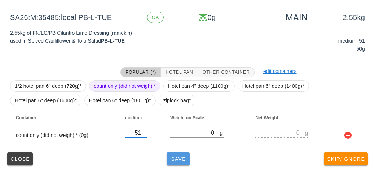
click at [174, 162] on button "Save" at bounding box center [178, 158] width 23 height 13
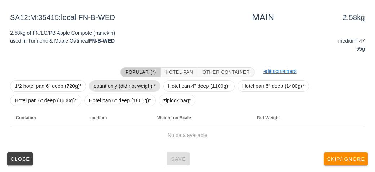
click at [114, 84] on span "count only (did not weigh) *" at bounding box center [125, 86] width 62 height 11
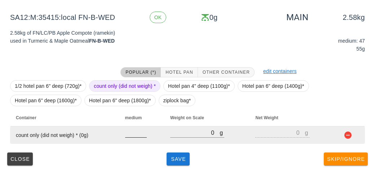
click at [132, 134] on input "number" at bounding box center [136, 132] width 22 height 9
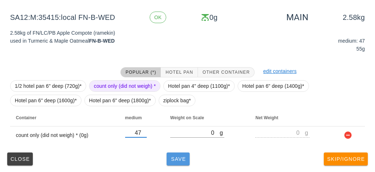
click at [182, 164] on button "Save" at bounding box center [178, 158] width 23 height 13
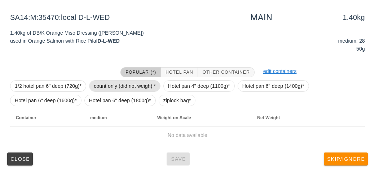
click at [109, 86] on span "count only (did not weigh) *" at bounding box center [125, 86] width 62 height 11
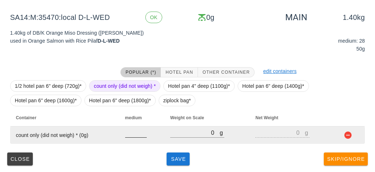
click at [130, 131] on input "number" at bounding box center [136, 132] width 22 height 9
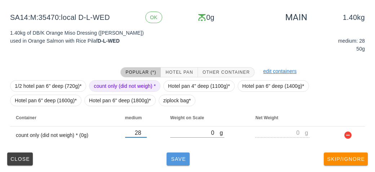
click at [175, 164] on button "Save" at bounding box center [178, 158] width 23 height 13
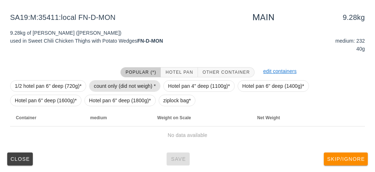
click at [113, 90] on span "count only (did not weigh) *" at bounding box center [125, 86] width 62 height 11
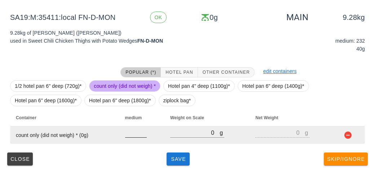
click at [132, 134] on input "number" at bounding box center [136, 132] width 22 height 9
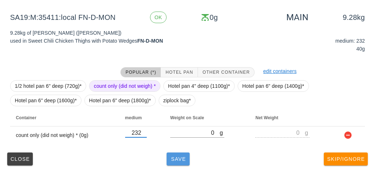
click at [183, 160] on span "Save" at bounding box center [178, 159] width 17 height 6
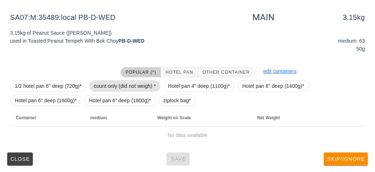
click at [99, 82] on span "count only (did not weigh) *" at bounding box center [125, 86] width 62 height 11
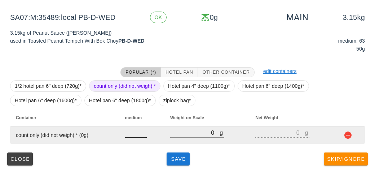
click at [136, 135] on input "number" at bounding box center [136, 132] width 22 height 9
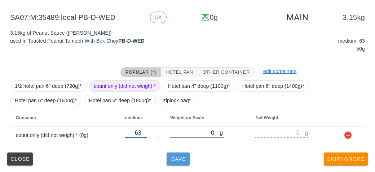
click at [177, 162] on button "Save" at bounding box center [178, 158] width 23 height 13
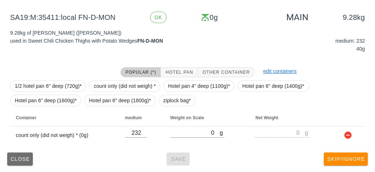
click at [20, 158] on span "Close" at bounding box center [20, 159] width 20 height 6
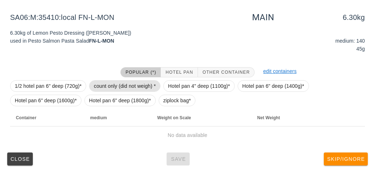
click at [107, 90] on span "count only (did not weigh) *" at bounding box center [125, 86] width 62 height 11
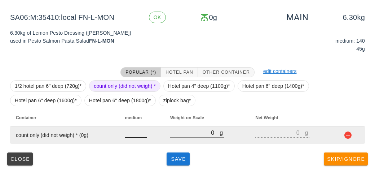
click at [127, 134] on input "number" at bounding box center [136, 132] width 22 height 9
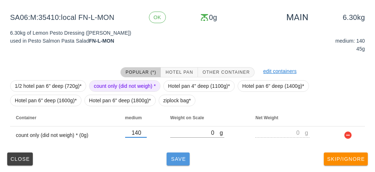
click at [184, 156] on span "Save" at bounding box center [178, 159] width 17 height 6
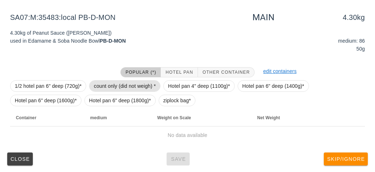
click at [102, 83] on span "count only (did not weigh) *" at bounding box center [125, 86] width 62 height 11
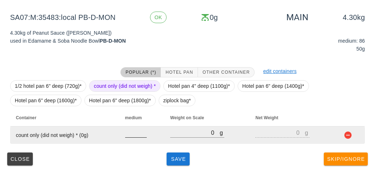
click at [131, 136] on input "number" at bounding box center [136, 132] width 22 height 9
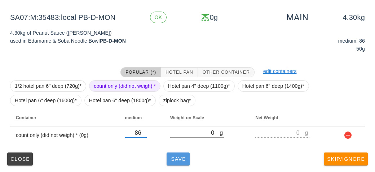
click at [175, 158] on span "Save" at bounding box center [178, 159] width 17 height 6
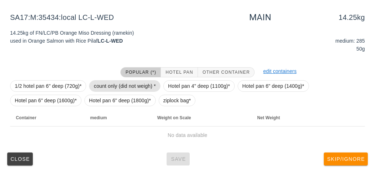
click at [105, 86] on span "count only (did not weigh) *" at bounding box center [125, 86] width 62 height 11
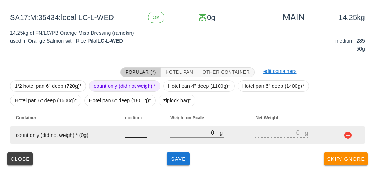
click at [126, 132] on input "number" at bounding box center [136, 132] width 22 height 9
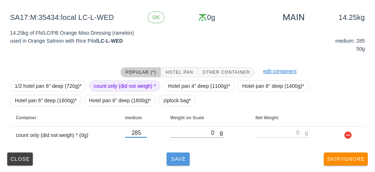
click at [174, 162] on button "Save" at bounding box center [178, 158] width 23 height 13
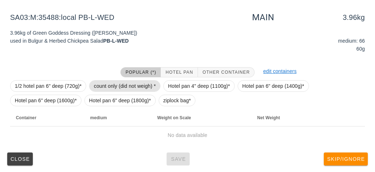
click at [105, 88] on span "count only (did not weigh) *" at bounding box center [125, 86] width 62 height 11
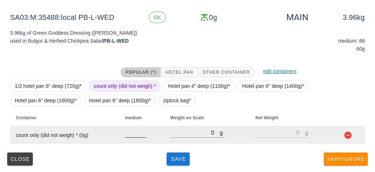
click at [130, 136] on input "number" at bounding box center [136, 132] width 22 height 9
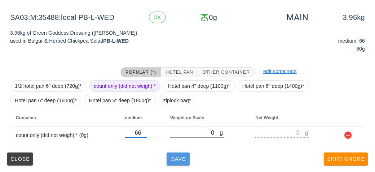
click at [182, 162] on button "Save" at bounding box center [178, 158] width 23 height 13
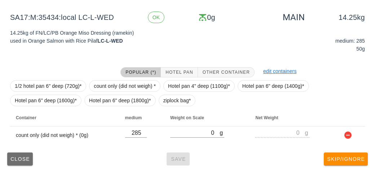
click at [17, 157] on span "Close" at bounding box center [20, 159] width 20 height 6
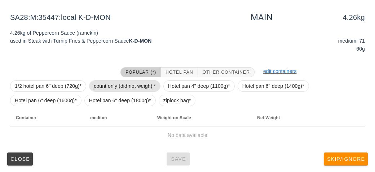
click at [104, 86] on span "count only (did not weigh) *" at bounding box center [125, 86] width 62 height 11
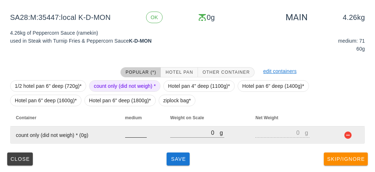
click at [135, 136] on input "number" at bounding box center [136, 132] width 22 height 9
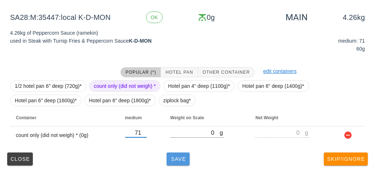
click at [182, 159] on span "Save" at bounding box center [178, 159] width 17 height 6
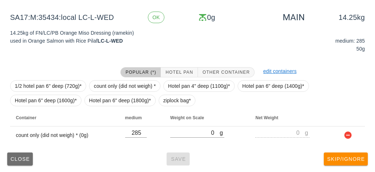
click at [23, 156] on span "Close" at bounding box center [20, 159] width 20 height 6
click at [20, 155] on button "Close" at bounding box center [20, 158] width 26 height 13
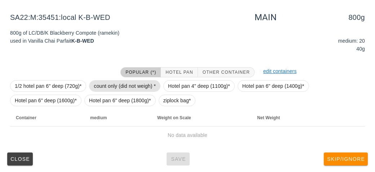
click at [117, 84] on span "count only (did not weigh) *" at bounding box center [125, 86] width 62 height 11
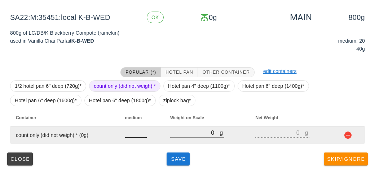
click at [135, 134] on input "number" at bounding box center [136, 132] width 22 height 9
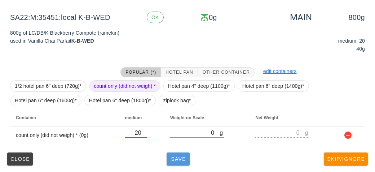
click at [178, 155] on button "Save" at bounding box center [178, 158] width 23 height 13
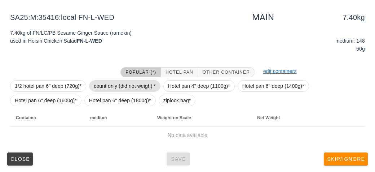
click at [104, 82] on span "count only (did not weigh) *" at bounding box center [125, 86] width 62 height 11
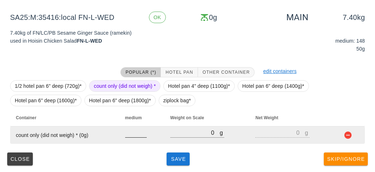
click at [137, 134] on input "number" at bounding box center [136, 132] width 22 height 9
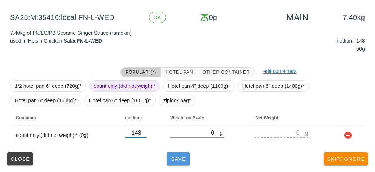
click at [176, 158] on span "Save" at bounding box center [178, 159] width 17 height 6
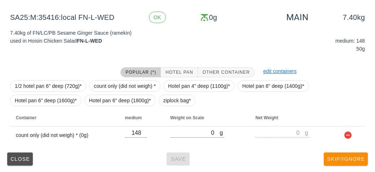
click at [18, 158] on span "Close" at bounding box center [20, 159] width 20 height 6
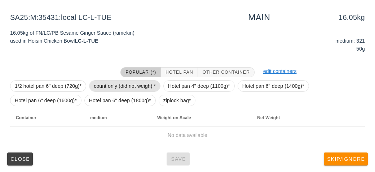
click at [110, 82] on span "count only (did not weigh) *" at bounding box center [125, 86] width 62 height 11
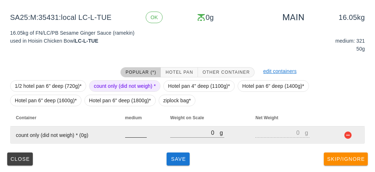
click at [133, 134] on input "number" at bounding box center [136, 132] width 22 height 9
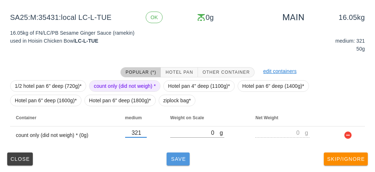
click at [171, 163] on button "Save" at bounding box center [178, 158] width 23 height 13
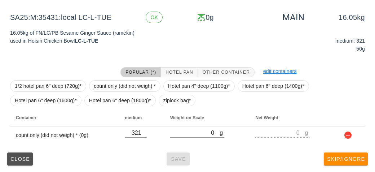
click at [13, 155] on button "Close" at bounding box center [20, 158] width 26 height 13
click at [16, 158] on span "Close" at bounding box center [20, 159] width 20 height 6
click at [29, 159] on span "Close" at bounding box center [20, 159] width 20 height 6
click at [13, 158] on span "Close" at bounding box center [20, 159] width 20 height 6
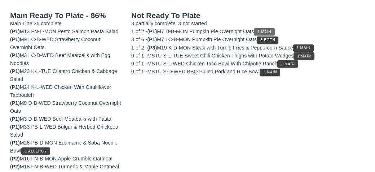
click at [265, 30] on span "1 Main" at bounding box center [264, 32] width 14 height 4
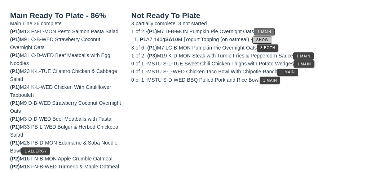
click at [273, 42] on button "Show" at bounding box center [263, 39] width 20 height 7
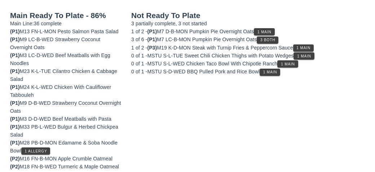
click at [259, 68] on div "0 of 1 - MSTU S-D-WED BBQ Pulled Pork and Rice Bowl 1 Main" at bounding box center [248, 72] width 234 height 8
click at [273, 73] on button "1 Main" at bounding box center [270, 72] width 21 height 7
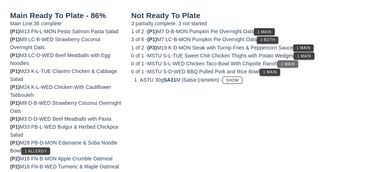
click at [295, 66] on button "1 Main" at bounding box center [288, 63] width 21 height 7
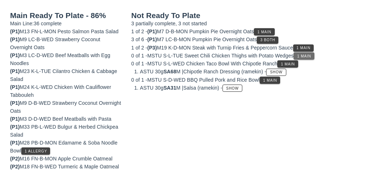
click at [307, 58] on button "1 Main" at bounding box center [304, 55] width 21 height 7
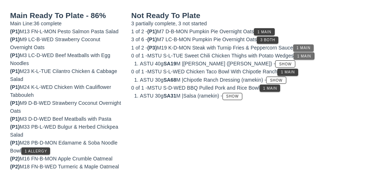
click at [312, 50] on button "1 Main" at bounding box center [303, 47] width 21 height 7
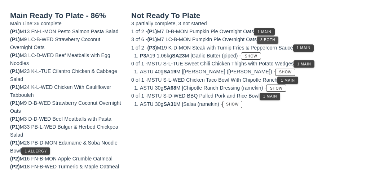
click at [271, 40] on span "3 Both" at bounding box center [267, 40] width 15 height 4
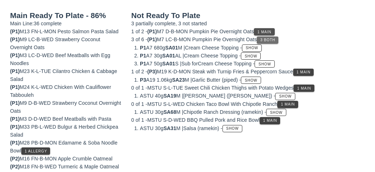
click at [268, 31] on span "1 Main" at bounding box center [264, 32] width 14 height 4
